Goal: Use online tool/utility: Utilize a website feature to perform a specific function

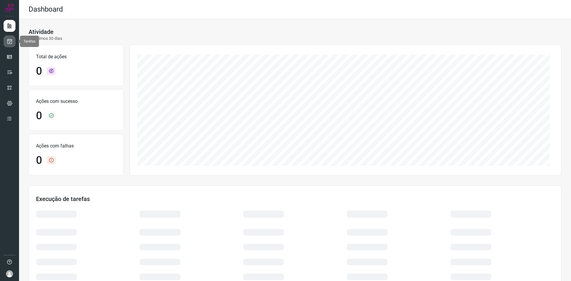
click at [12, 46] on link at bounding box center [10, 41] width 12 height 12
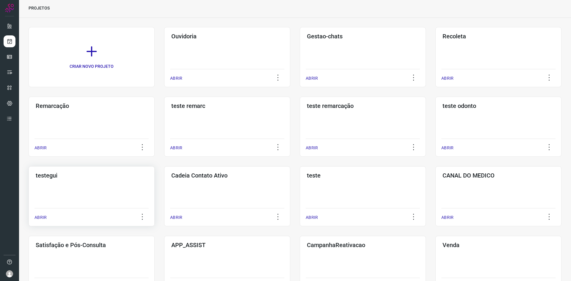
scroll to position [30, 0]
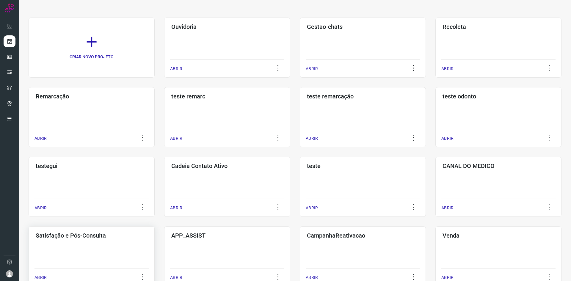
click at [164, 245] on div "Satisfação e Pós-Consulta ABRIR" at bounding box center [227, 256] width 126 height 60
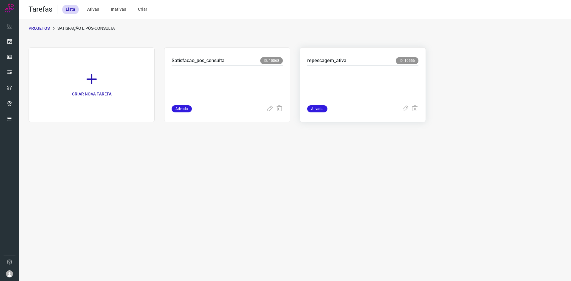
click at [344, 86] on p at bounding box center [351, 84] width 89 height 30
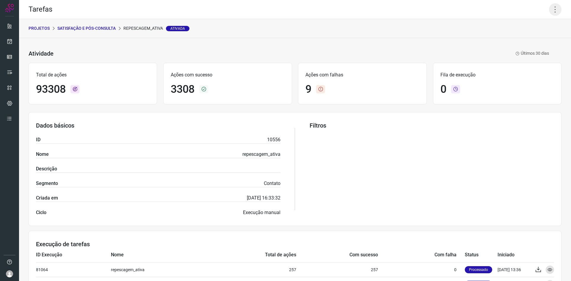
click at [552, 8] on icon at bounding box center [555, 9] width 12 height 12
click at [523, 41] on li "Executar" at bounding box center [530, 39] width 54 height 10
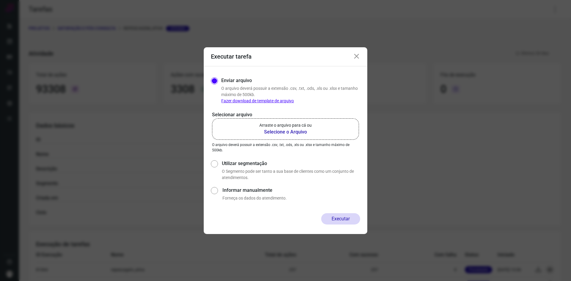
click at [290, 129] on b "Selecione o Arquivo" at bounding box center [285, 132] width 52 height 7
click at [0, 0] on input "Arraste o arquivo para cá ou Selecione o Arquivo" at bounding box center [0, 0] width 0 height 0
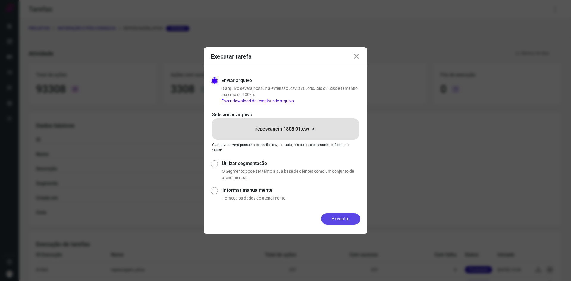
click at [340, 216] on button "Executar" at bounding box center [340, 218] width 39 height 11
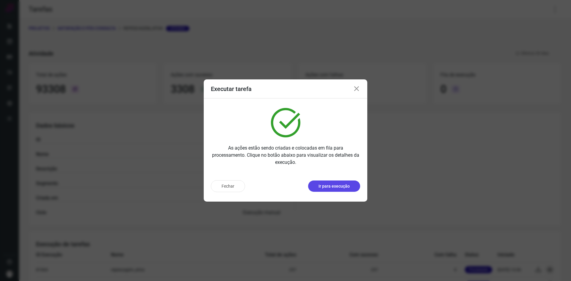
click at [341, 187] on p "Ir para execução" at bounding box center [334, 186] width 31 height 6
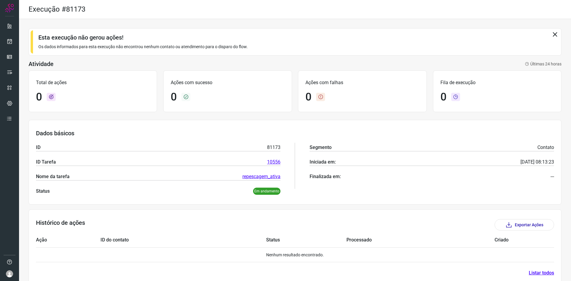
click at [550, 37] on div "Esta execução não gerou ações! Os dados informados para esta execução não encon…" at bounding box center [295, 41] width 533 height 27
click at [10, 39] on icon at bounding box center [10, 41] width 6 height 6
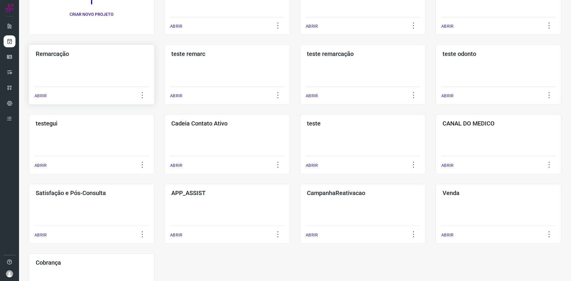
scroll to position [89, 0]
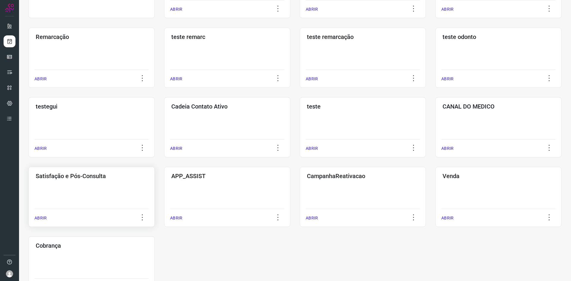
click at [164, 191] on div "Satisfação e Pós-Consulta ABRIR" at bounding box center [227, 197] width 126 height 60
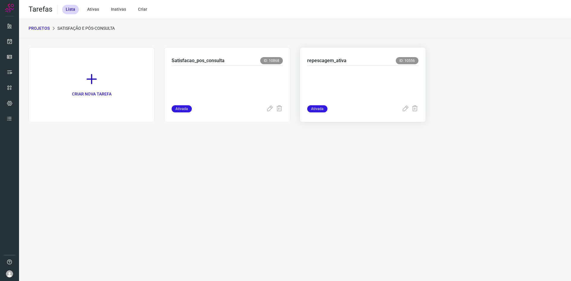
click at [369, 81] on p at bounding box center [351, 84] width 89 height 30
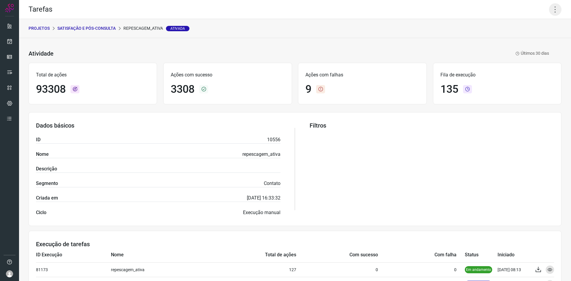
click at [553, 7] on icon at bounding box center [555, 9] width 12 height 12
click at [534, 37] on li "Executar" at bounding box center [530, 39] width 54 height 10
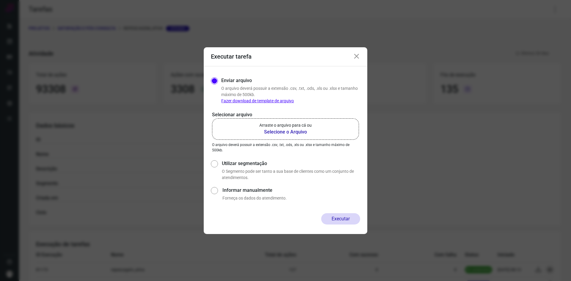
click at [311, 128] on p "Arraste o arquivo para cá ou" at bounding box center [285, 125] width 52 height 6
click at [0, 0] on input "Arraste o arquivo para cá ou Selecione o Arquivo" at bounding box center [0, 0] width 0 height 0
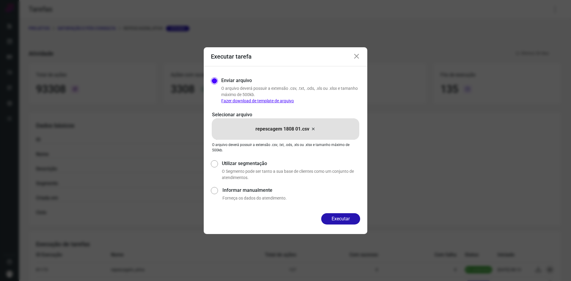
click at [330, 212] on div "Enviar arquivo O arquivo deverá possuir a extensão .csv, .txt, .ods, .xls ou .x…" at bounding box center [286, 139] width 164 height 147
click at [330, 216] on button "Executar" at bounding box center [340, 218] width 39 height 11
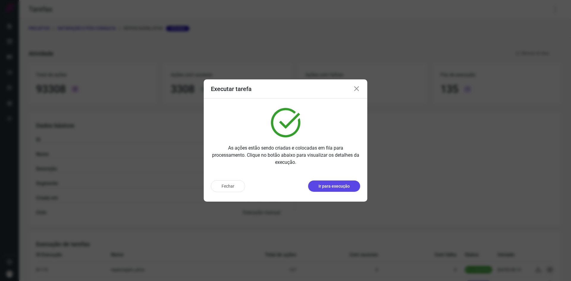
click at [342, 188] on p "Ir para execução" at bounding box center [334, 186] width 31 height 6
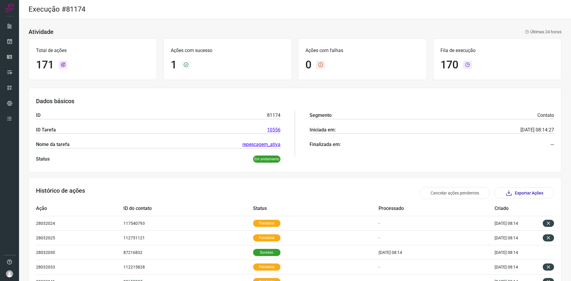
click at [204, 104] on h3 "Dados básicos" at bounding box center [295, 101] width 518 height 7
